Goal: Find specific page/section

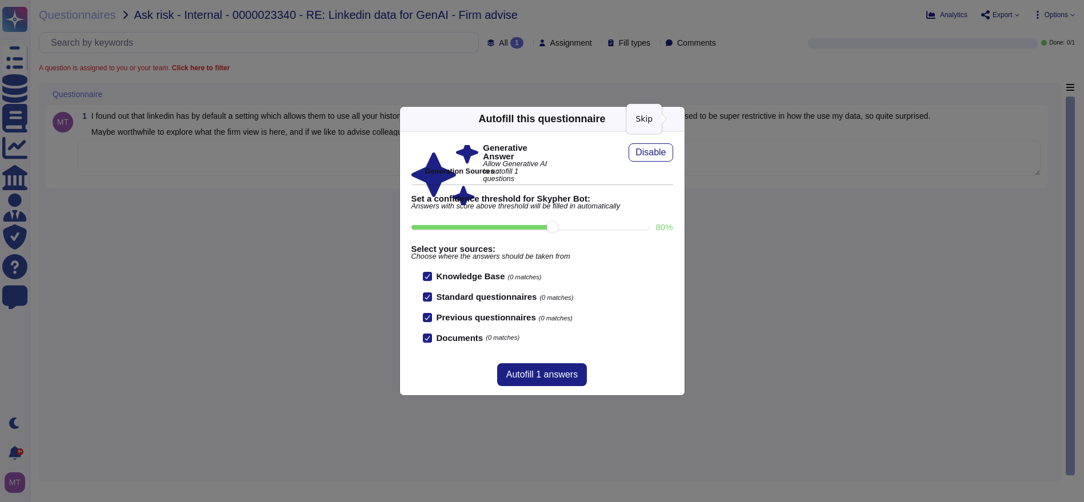
click at [677, 155] on icon at bounding box center [786, 264] width 219 height 219
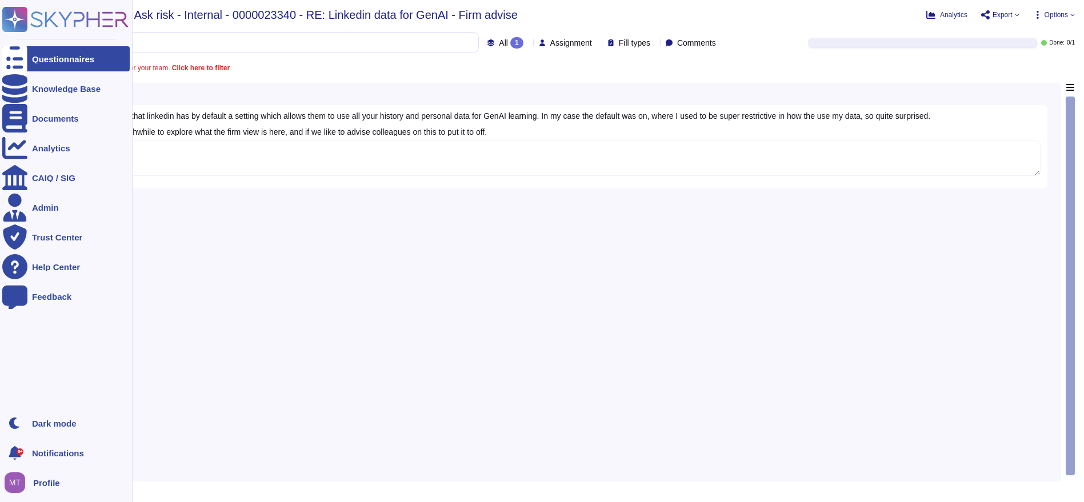
click at [18, 58] on icon at bounding box center [14, 59] width 25 height 34
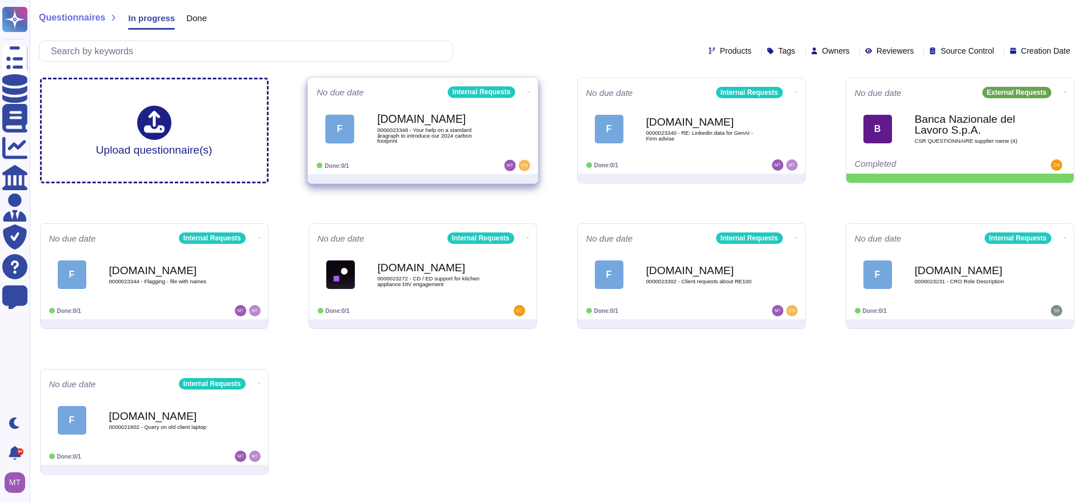
click at [412, 142] on span "0000023348 - Your help on a standard âragraph to introduce our 2024 carbon foot…" at bounding box center [434, 135] width 115 height 17
